Goal: Task Accomplishment & Management: Manage account settings

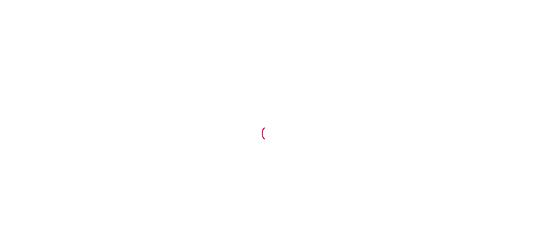
click at [135, 138] on div at bounding box center [273, 123] width 546 height 247
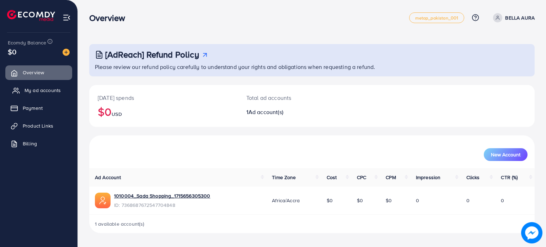
click at [40, 92] on span "My ad accounts" at bounding box center [43, 90] width 36 height 7
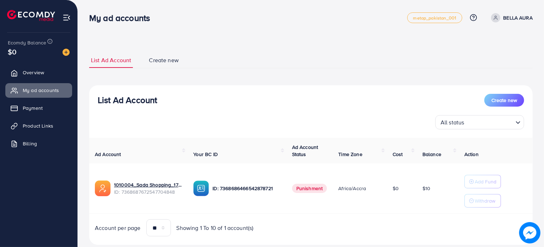
click at [509, 17] on p "BELLA AURA" at bounding box center [518, 18] width 30 height 9
drag, startPoint x: 482, startPoint y: 54, endPoint x: 476, endPoint y: 56, distance: 6.6
click at [481, 55] on span "Log out" at bounding box center [490, 58] width 19 height 9
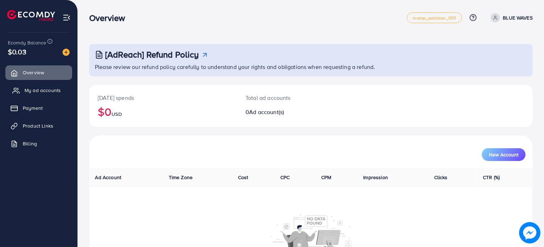
click at [55, 88] on span "My ad accounts" at bounding box center [43, 90] width 36 height 7
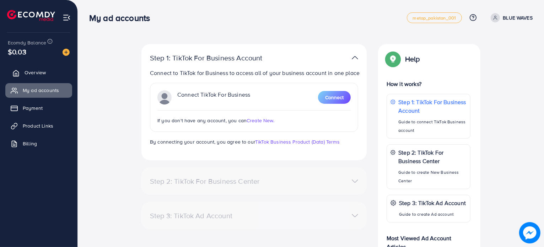
click at [45, 75] on span "Overview" at bounding box center [35, 72] width 21 height 7
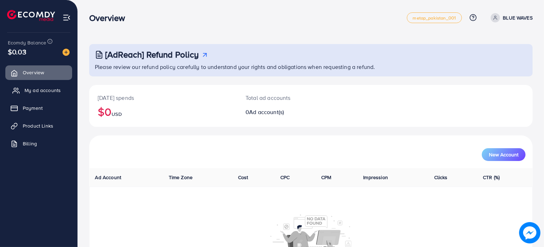
click at [46, 88] on span "My ad accounts" at bounding box center [43, 90] width 36 height 7
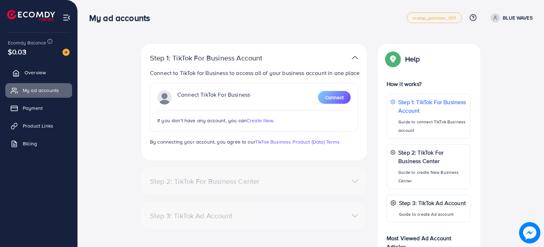
click at [41, 75] on span "Overview" at bounding box center [35, 72] width 21 height 7
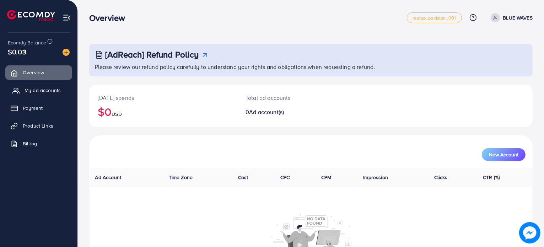
click at [41, 86] on link "My ad accounts" at bounding box center [38, 90] width 67 height 14
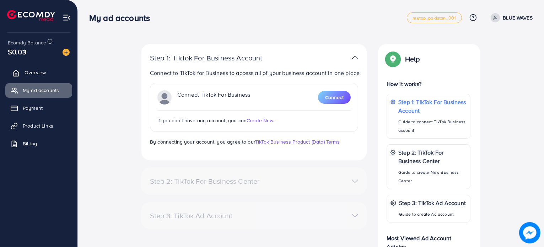
click at [38, 75] on span "Overview" at bounding box center [35, 72] width 21 height 7
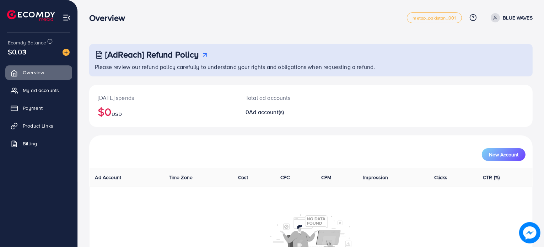
click at [489, 16] on link "BLUE WAVES" at bounding box center [510, 17] width 45 height 9
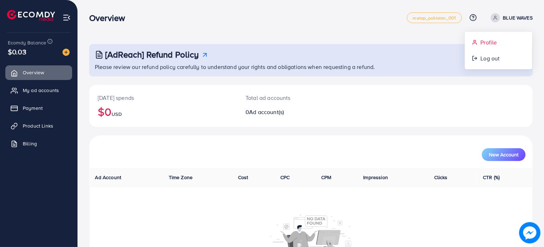
click at [488, 42] on span "Profile" at bounding box center [489, 42] width 16 height 9
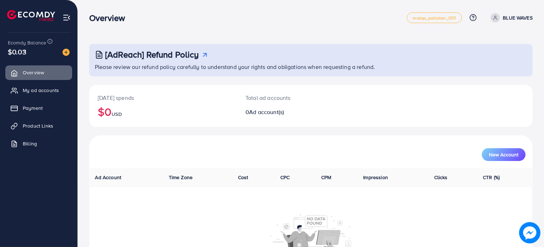
select select "********"
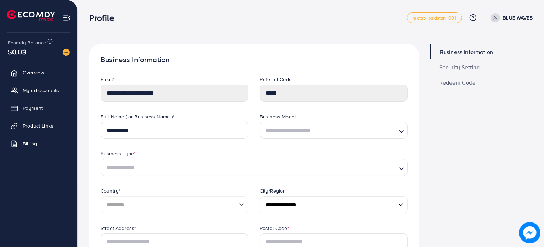
click at [486, 65] on link "Security Setting" at bounding box center [481, 66] width 102 height 15
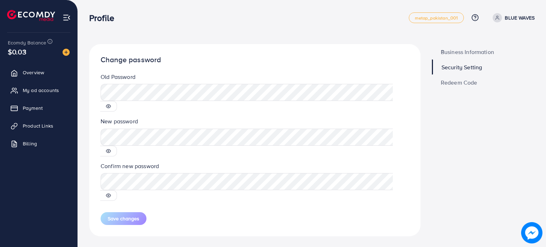
click at [465, 67] on span "Security Setting" at bounding box center [461, 67] width 41 height 6
click at [111, 104] on icon at bounding box center [108, 106] width 5 height 5
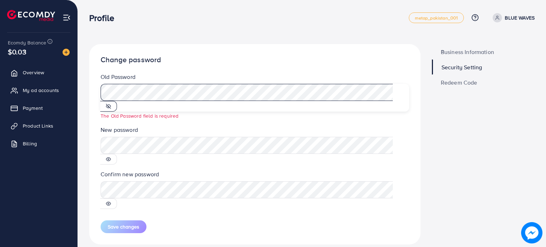
click at [503, 15] on link "BLUE WAVES" at bounding box center [512, 17] width 45 height 9
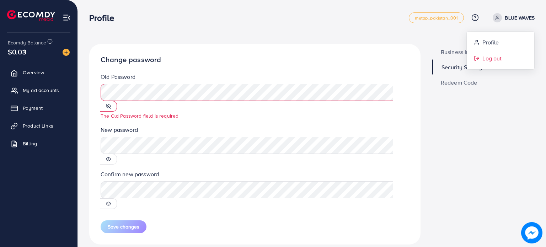
click at [491, 54] on span "Log out" at bounding box center [491, 58] width 19 height 9
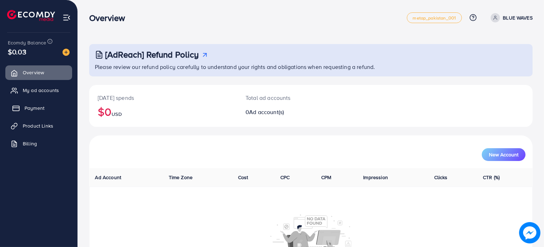
click at [39, 113] on link "Payment" at bounding box center [38, 108] width 67 height 14
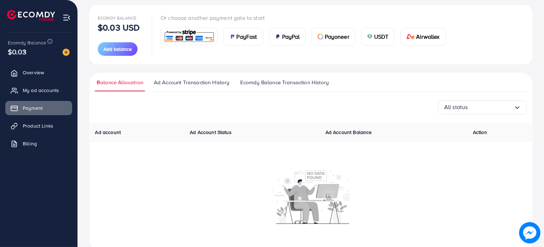
scroll to position [95, 0]
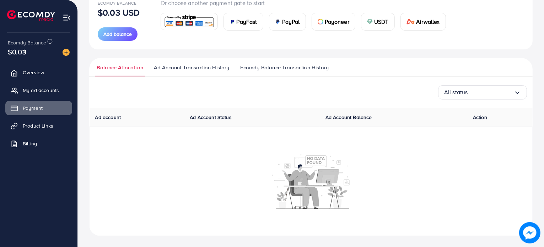
click at [259, 65] on span "Ecomdy Balance Transaction History" at bounding box center [284, 68] width 89 height 8
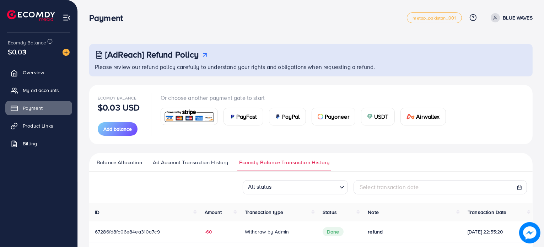
scroll to position [50, 0]
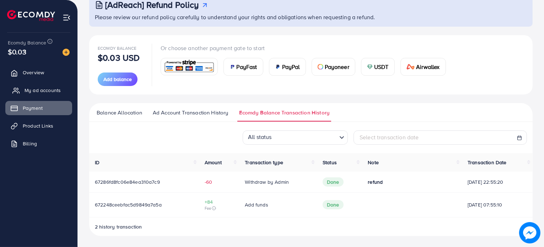
click at [50, 96] on link "My ad accounts" at bounding box center [38, 90] width 67 height 14
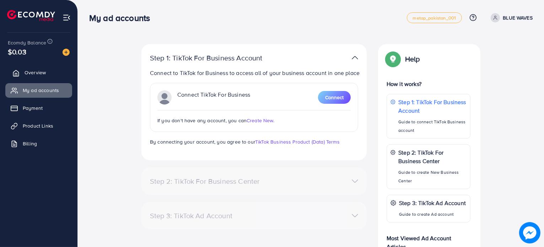
click at [40, 74] on span "Overview" at bounding box center [35, 72] width 21 height 7
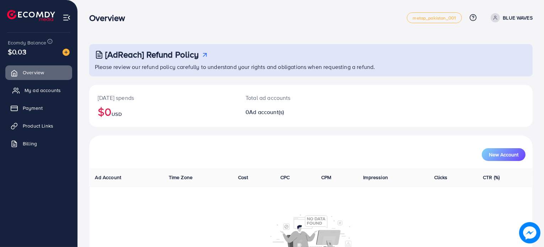
click at [46, 88] on span "My ad accounts" at bounding box center [43, 90] width 36 height 7
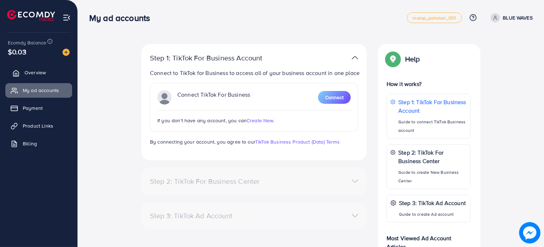
click at [44, 76] on span "Overview" at bounding box center [35, 72] width 21 height 7
